Goal: Find contact information: Find contact information

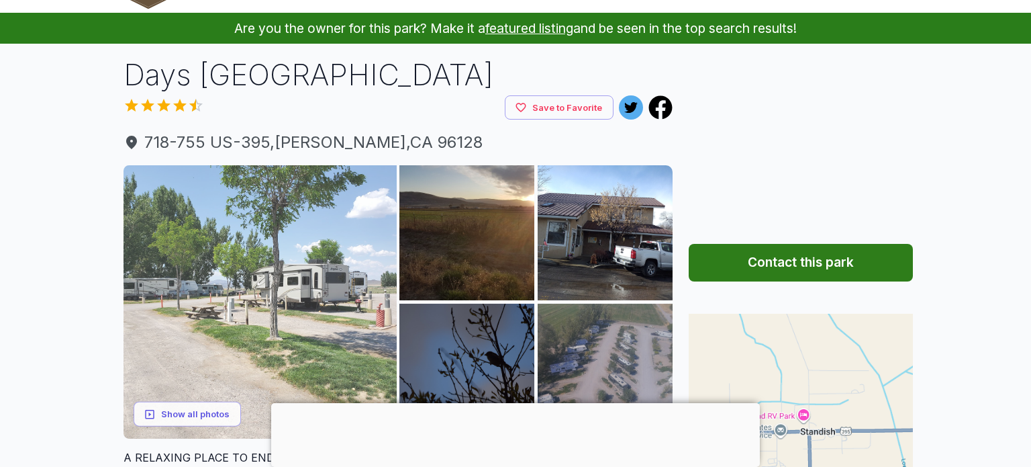
scroll to position [51, 0]
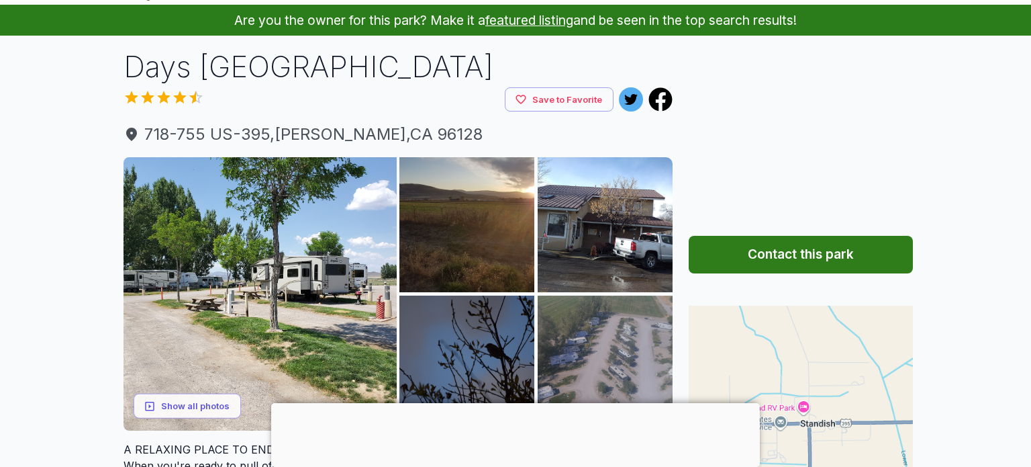
click at [516, 403] on div at bounding box center [515, 403] width 489 height 0
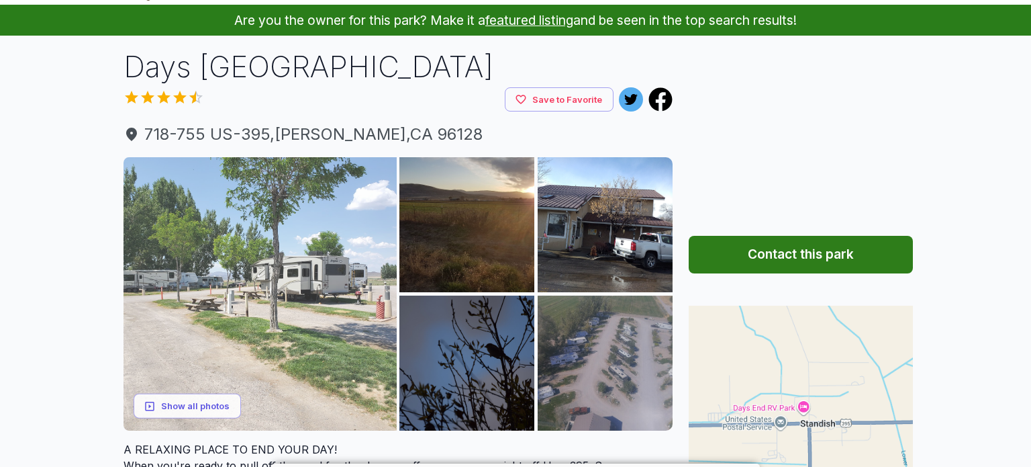
click at [276, 310] on img at bounding box center [260, 293] width 273 height 273
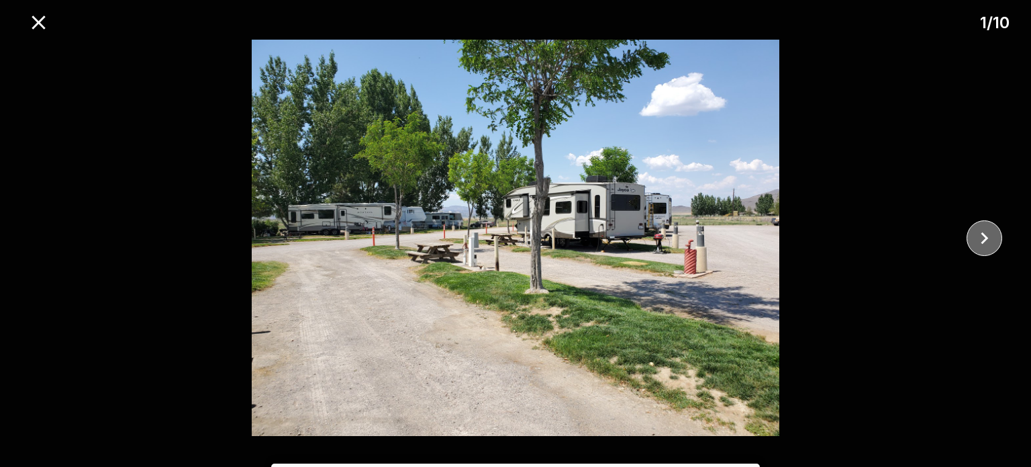
click at [986, 246] on icon "close" at bounding box center [984, 237] width 23 height 23
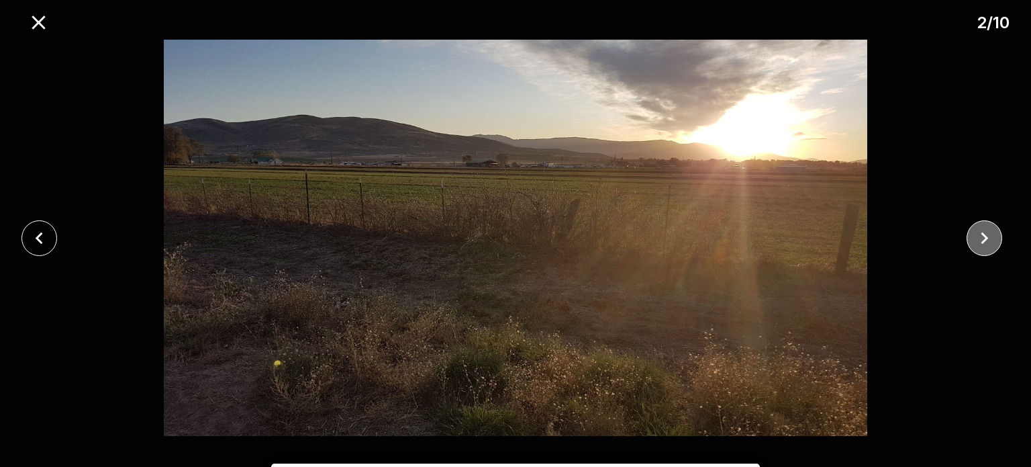
click at [986, 246] on icon "close" at bounding box center [984, 237] width 23 height 23
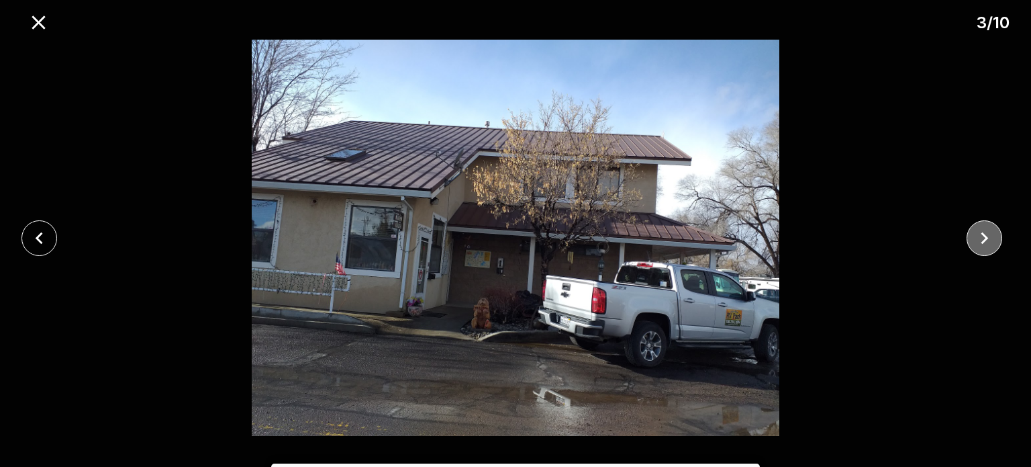
click at [986, 246] on icon "close" at bounding box center [984, 237] width 23 height 23
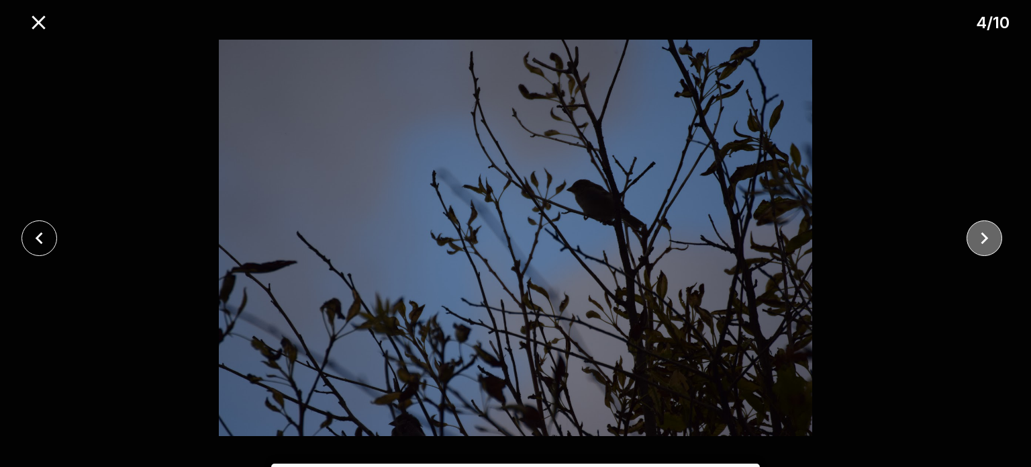
click at [986, 246] on icon "close" at bounding box center [984, 237] width 23 height 23
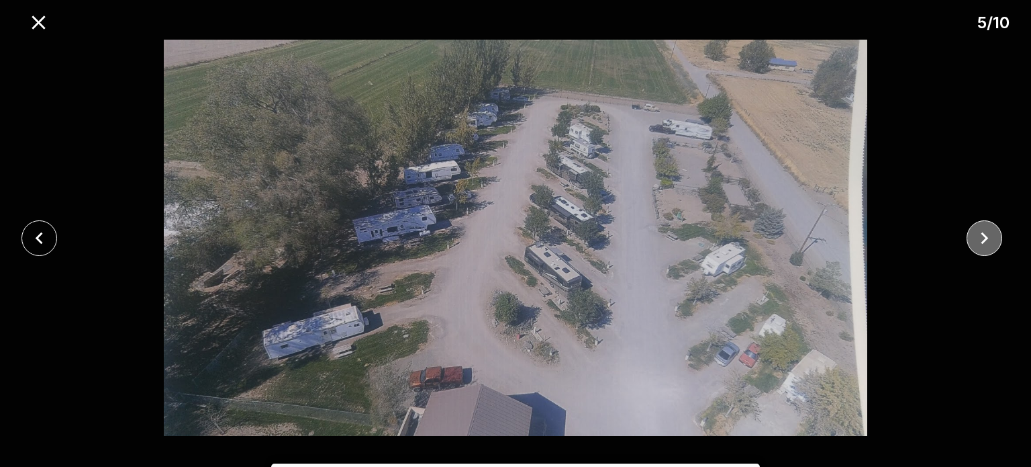
click at [986, 246] on icon "close" at bounding box center [984, 237] width 23 height 23
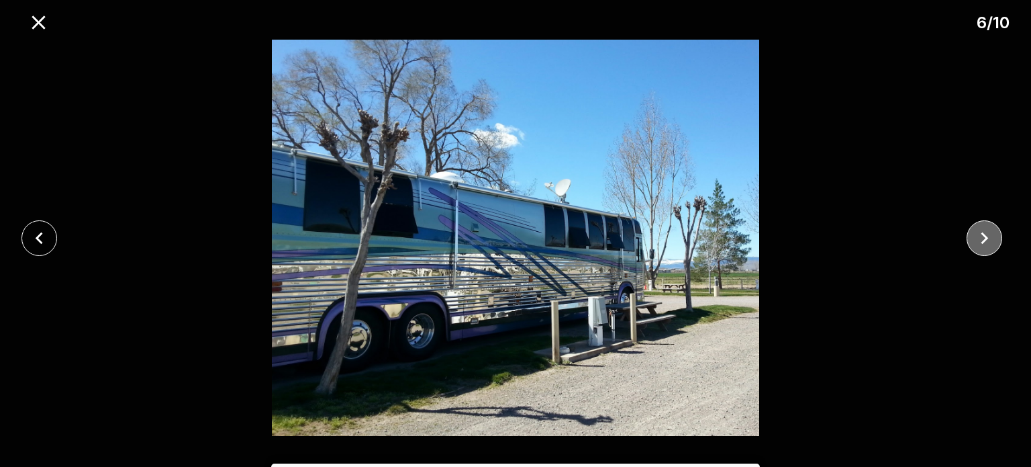
click at [986, 246] on icon "close" at bounding box center [984, 237] width 23 height 23
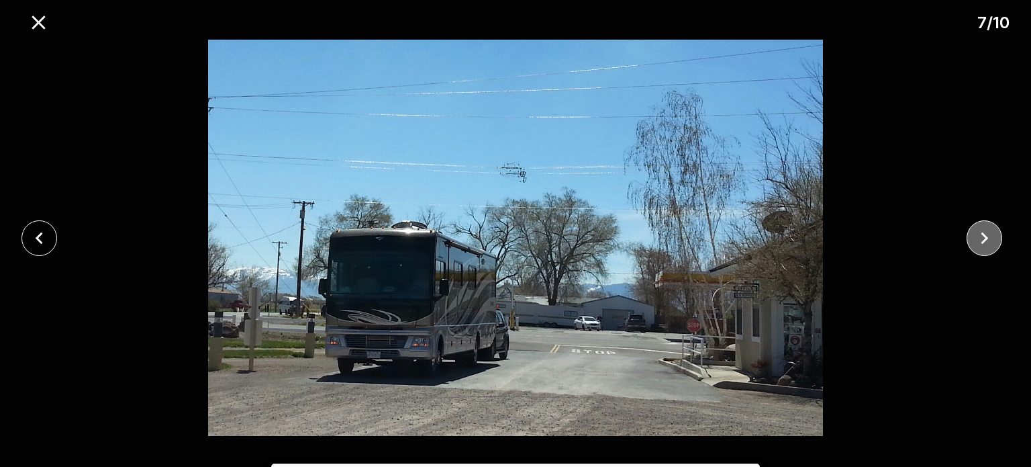
click at [986, 246] on icon "close" at bounding box center [984, 237] width 23 height 23
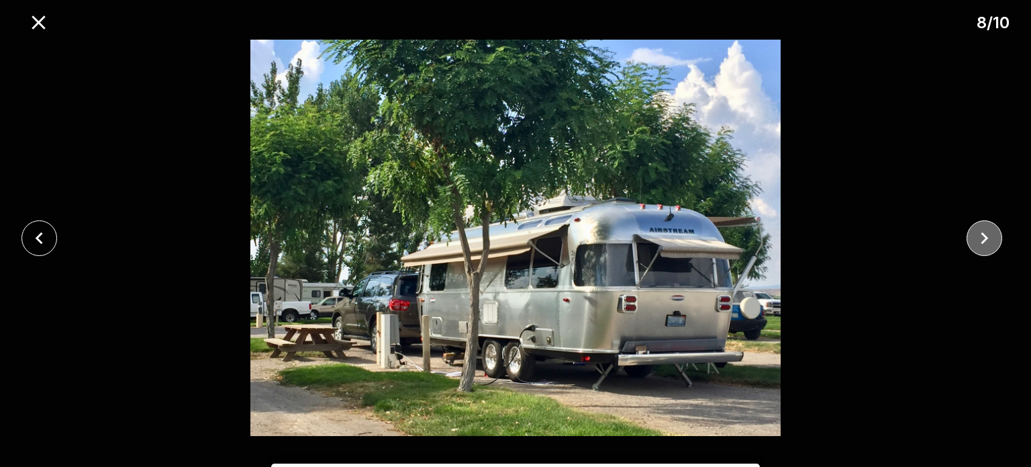
click at [986, 246] on icon "close" at bounding box center [984, 237] width 23 height 23
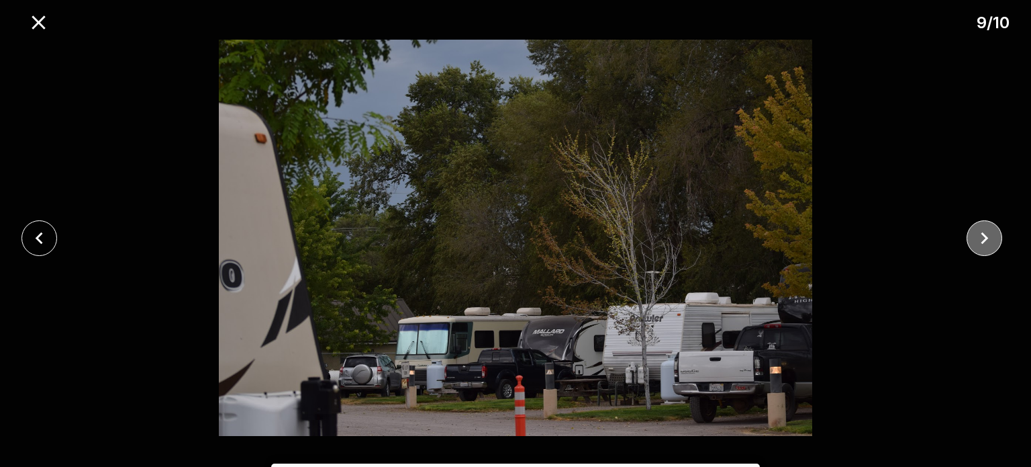
click at [986, 246] on icon "close" at bounding box center [984, 237] width 23 height 23
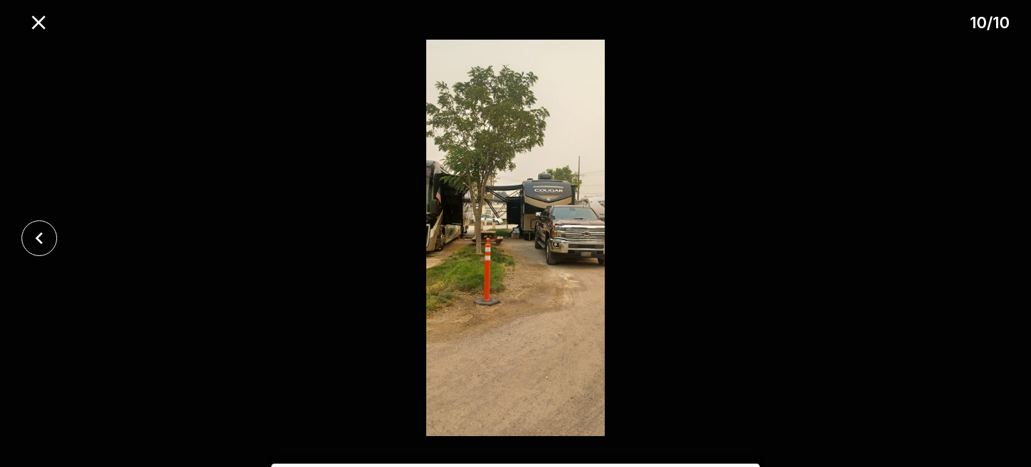
click at [986, 246] on div at bounding box center [515, 238] width 1031 height 396
click at [33, 28] on icon "close" at bounding box center [38, 22] width 23 height 23
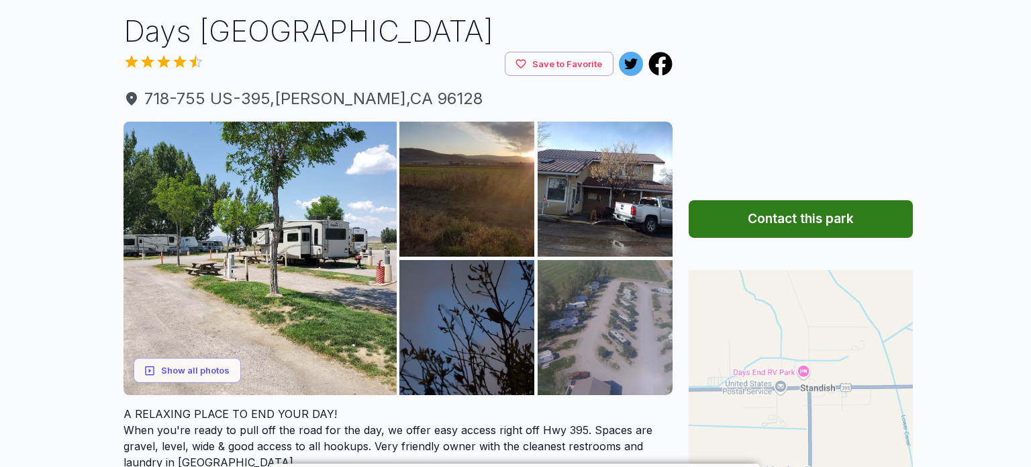
scroll to position [97, 0]
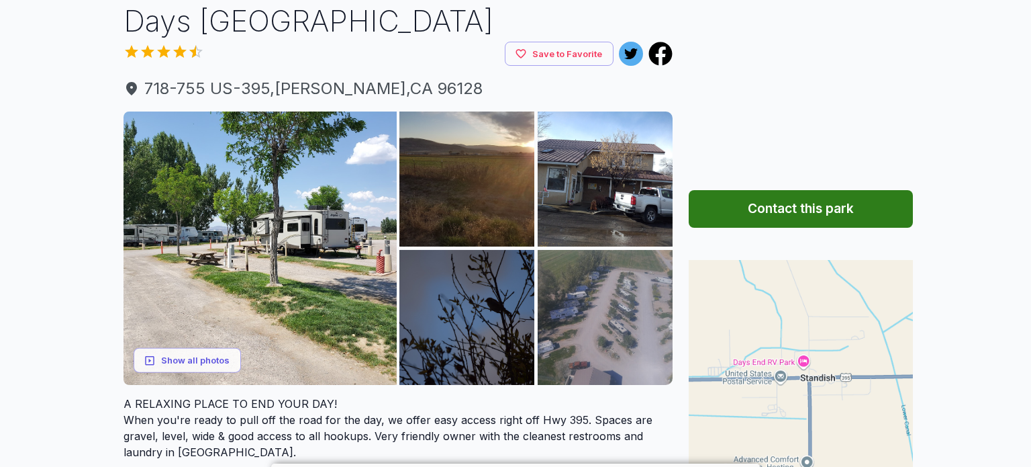
click at [771, 220] on button "Contact this park" at bounding box center [801, 209] width 224 height 38
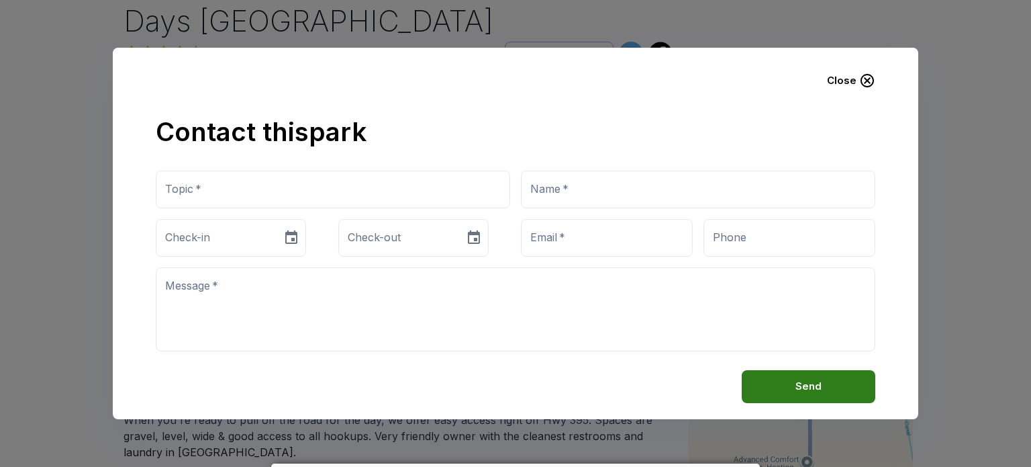
click at [851, 82] on button "Close" at bounding box center [851, 81] width 70 height 34
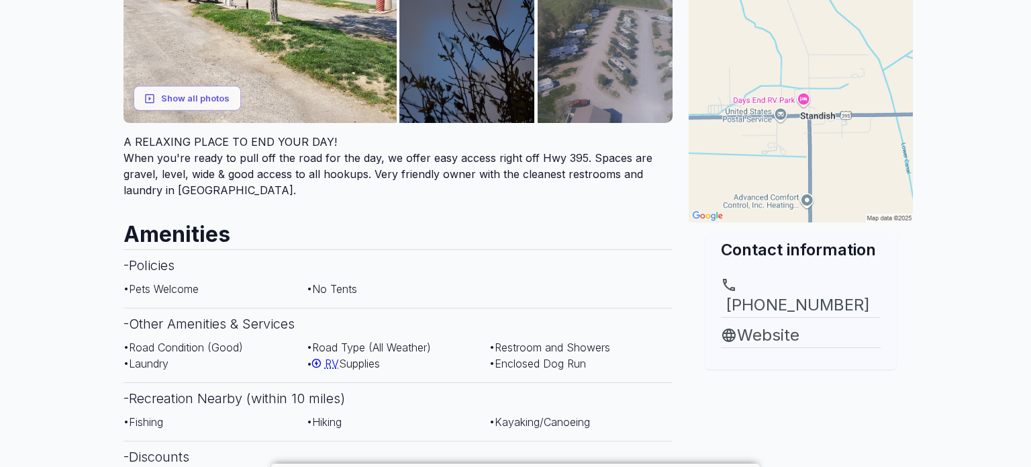
scroll to position [397, 0]
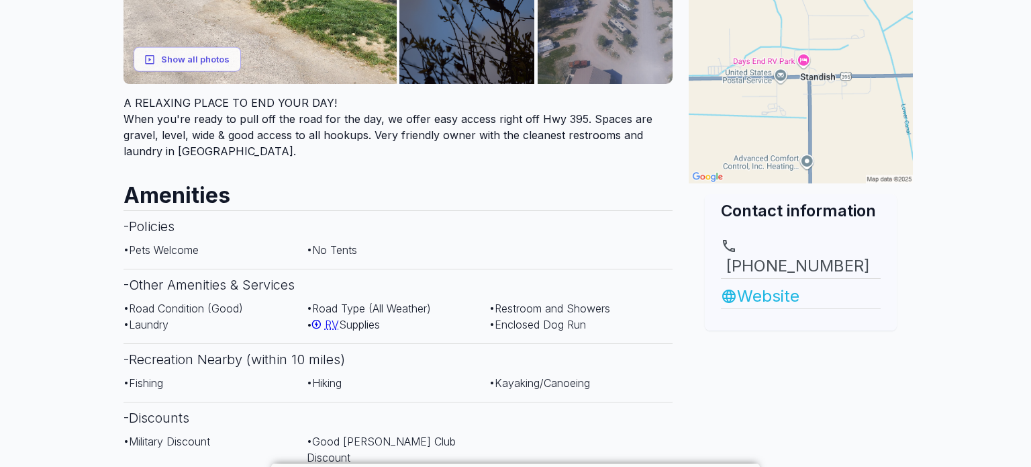
click at [764, 284] on link "Website" at bounding box center [801, 296] width 160 height 24
